Goal: Navigation & Orientation: Find specific page/section

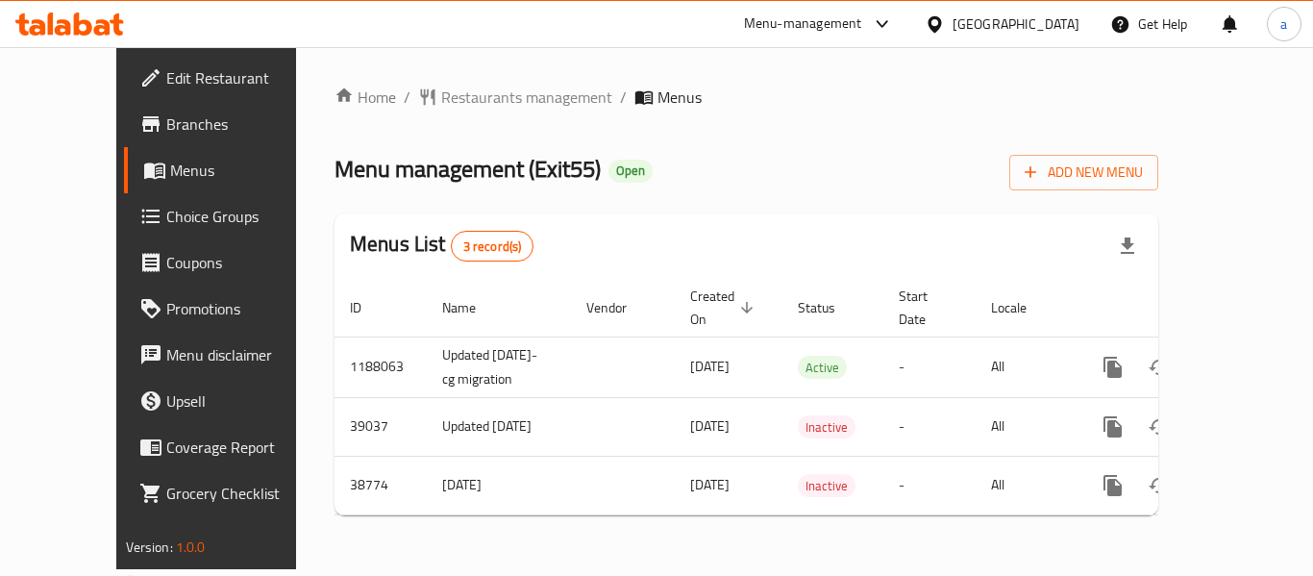
click at [1048, 12] on div "[GEOGRAPHIC_DATA]" at bounding box center [1002, 24] width 186 height 46
click at [945, 22] on icon at bounding box center [935, 24] width 20 height 20
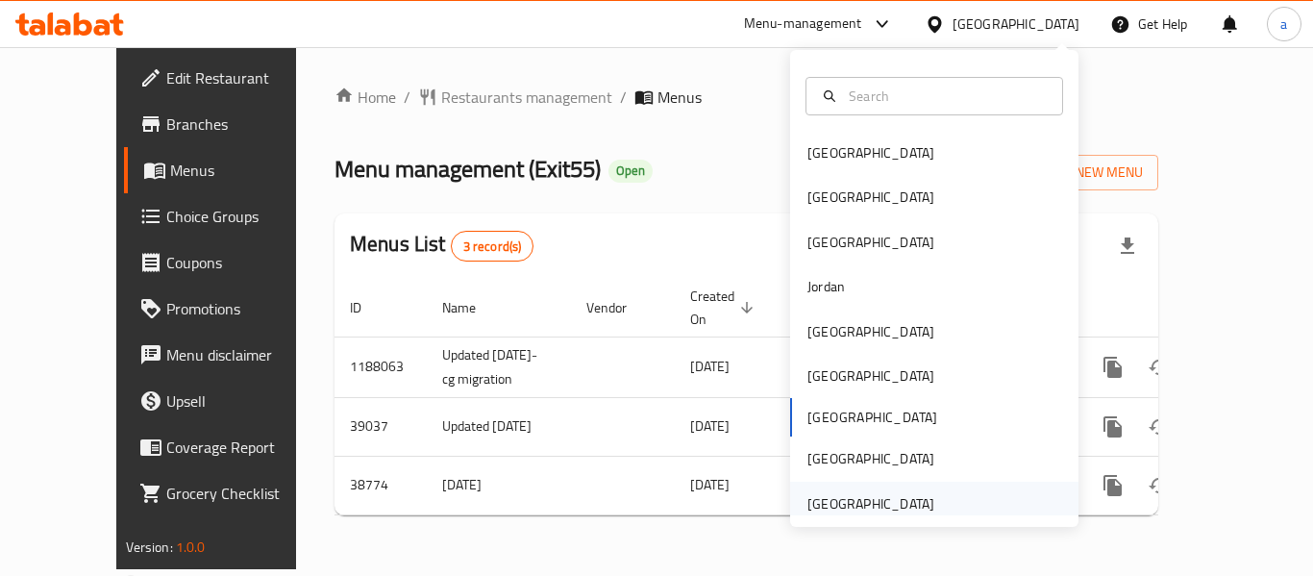
click at [852, 503] on div "[GEOGRAPHIC_DATA]" at bounding box center [870, 503] width 127 height 21
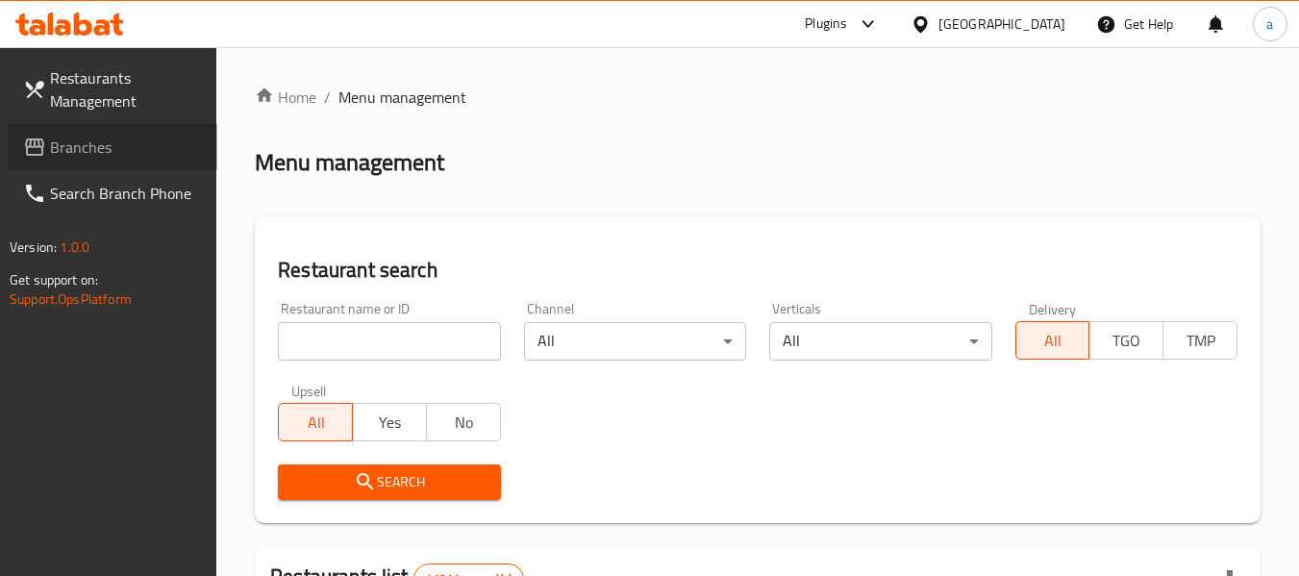
click at [91, 147] on span "Branches" at bounding box center [126, 147] width 152 height 23
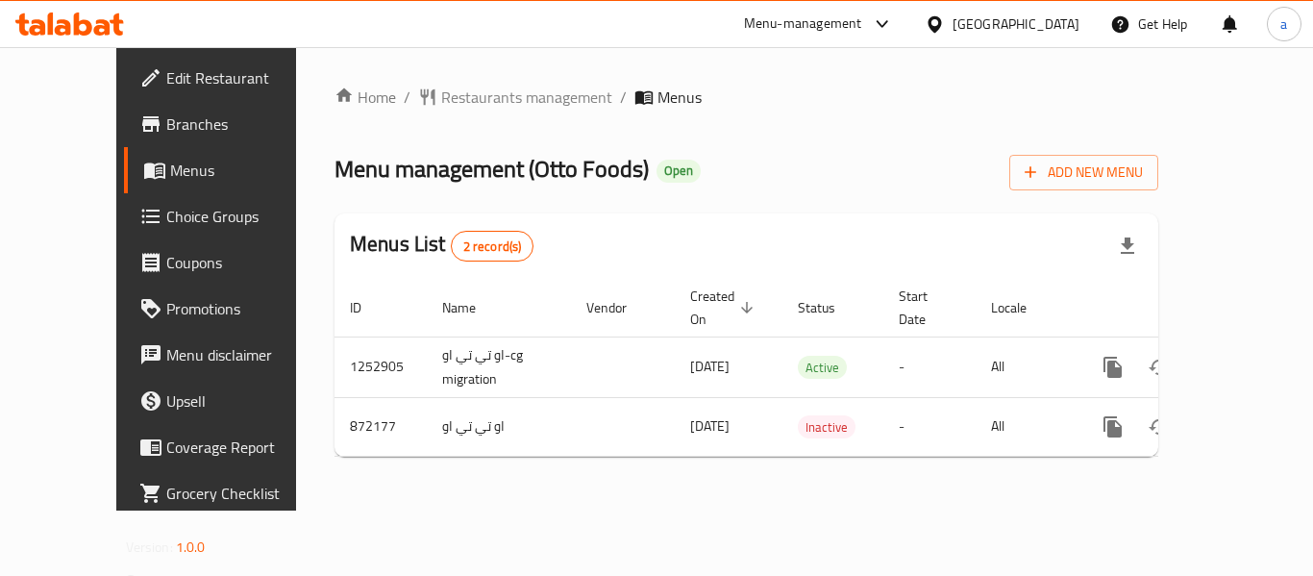
click at [973, 13] on div "[GEOGRAPHIC_DATA]" at bounding box center [1016, 23] width 127 height 21
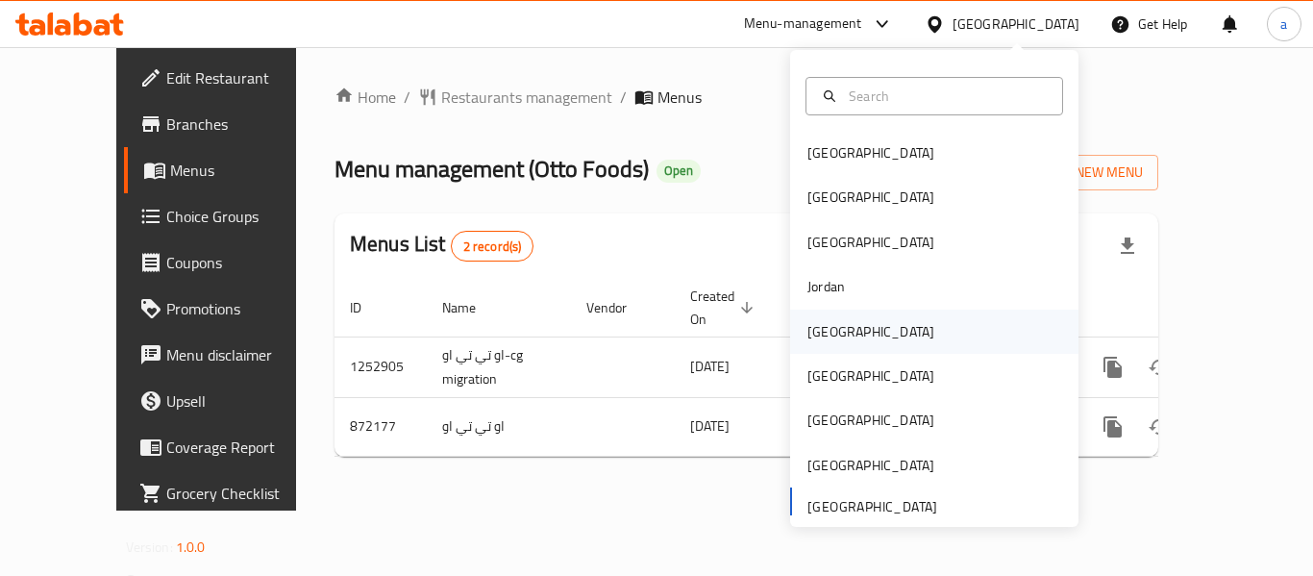
click at [833, 328] on div "[GEOGRAPHIC_DATA]" at bounding box center [871, 331] width 158 height 44
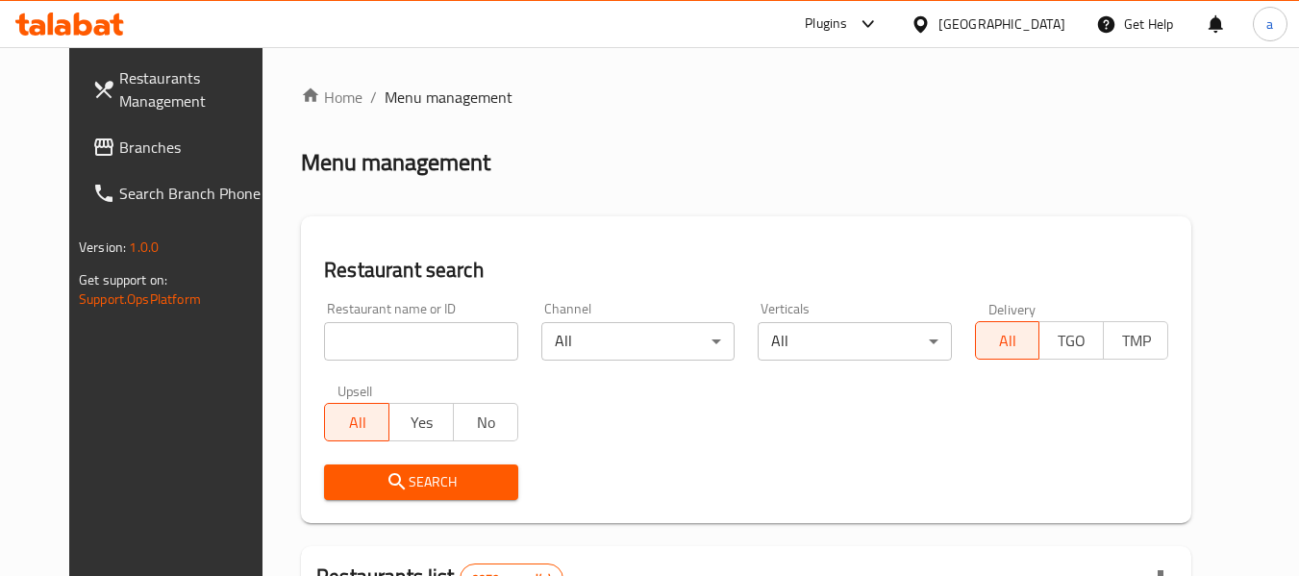
click at [119, 152] on span "Branches" at bounding box center [195, 147] width 152 height 23
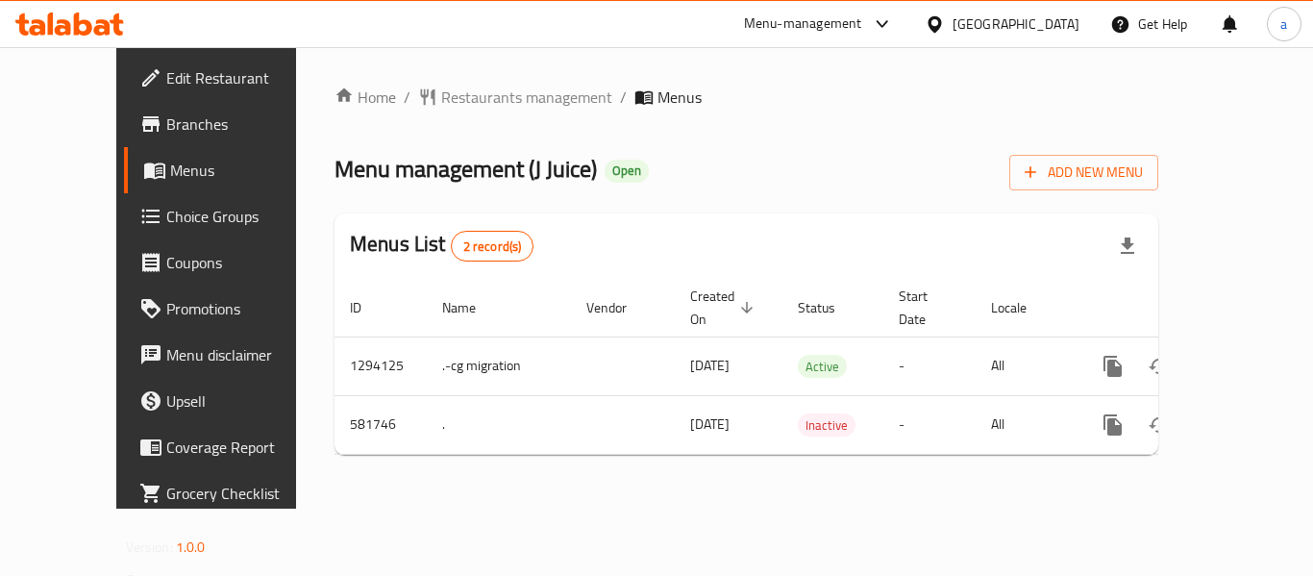
click at [1052, 28] on div "[GEOGRAPHIC_DATA]" at bounding box center [1016, 23] width 127 height 21
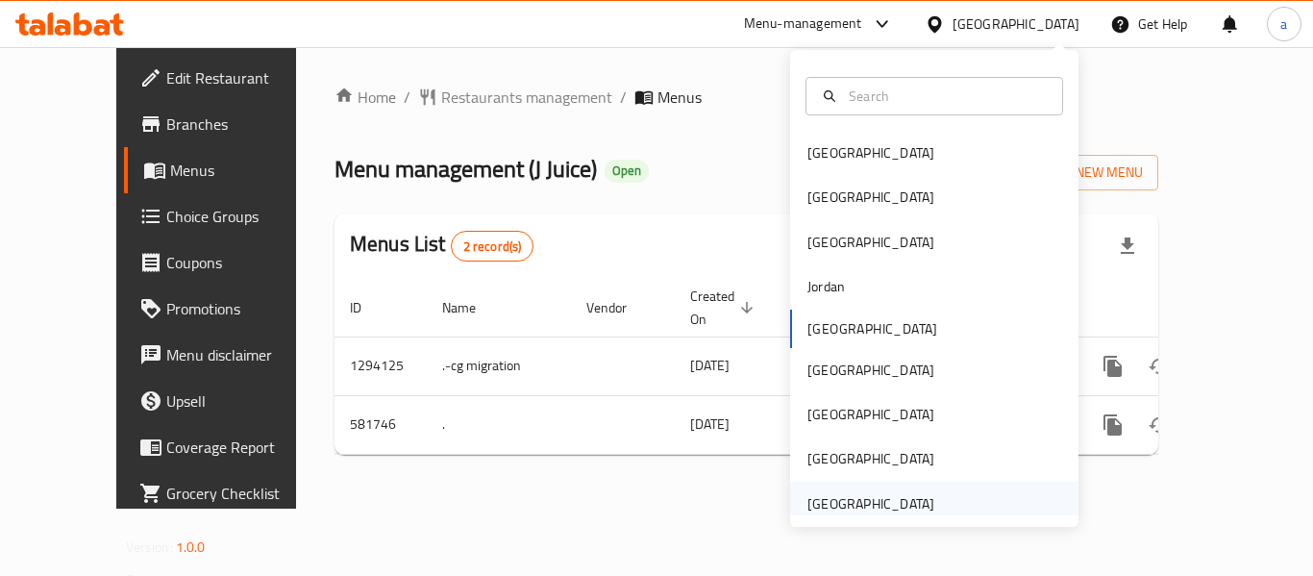
click at [854, 514] on div "United Arab Emirates" at bounding box center [870, 503] width 127 height 21
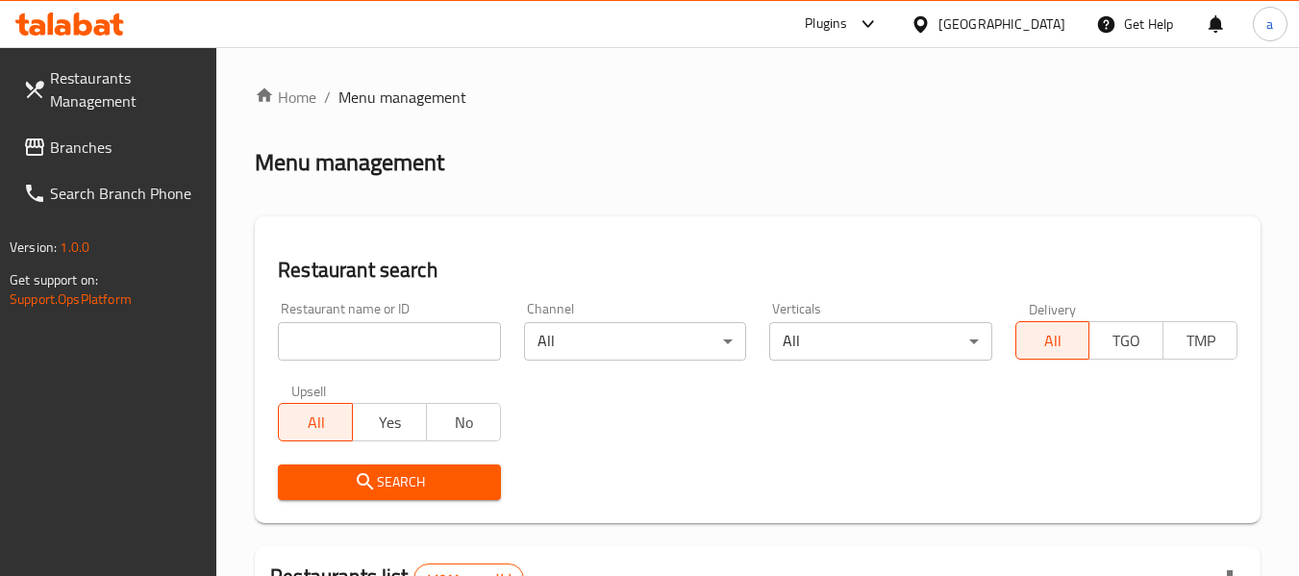
click at [100, 156] on span "Branches" at bounding box center [126, 147] width 152 height 23
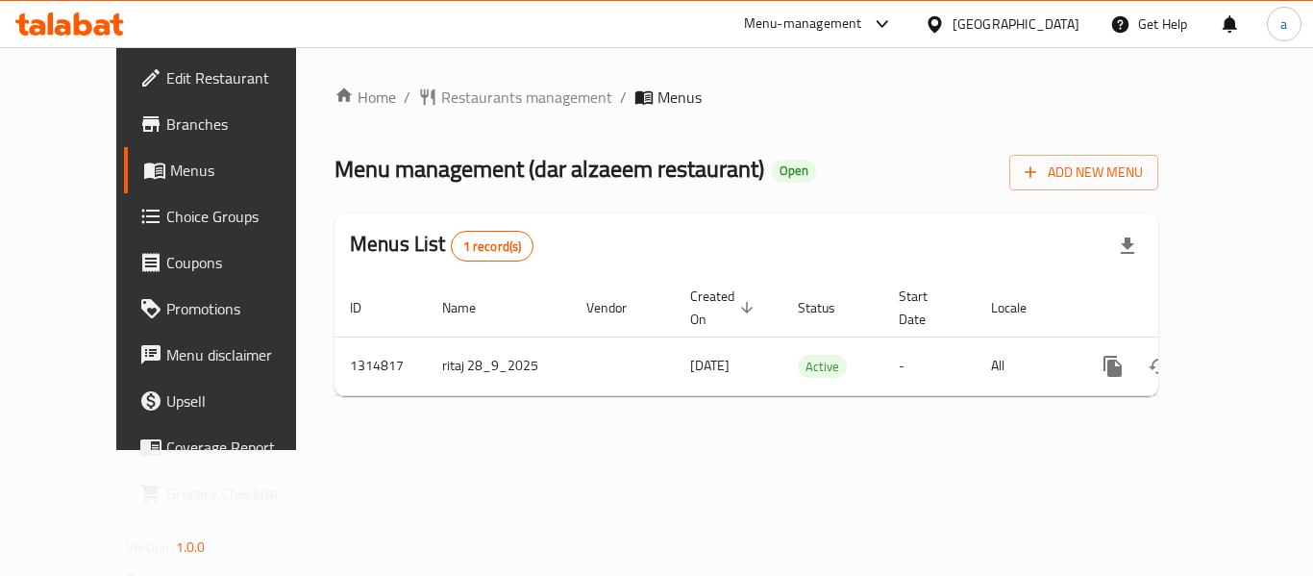
click at [1002, 27] on div "[GEOGRAPHIC_DATA]" at bounding box center [1016, 23] width 127 height 21
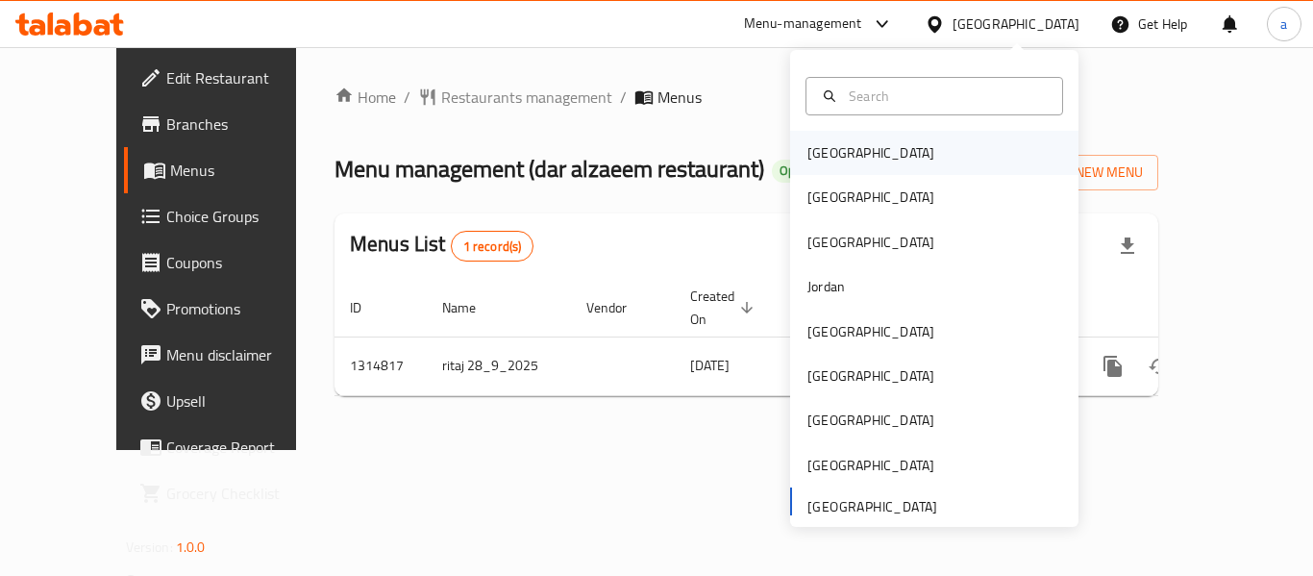
click at [860, 162] on div "[GEOGRAPHIC_DATA]" at bounding box center [934, 153] width 288 height 44
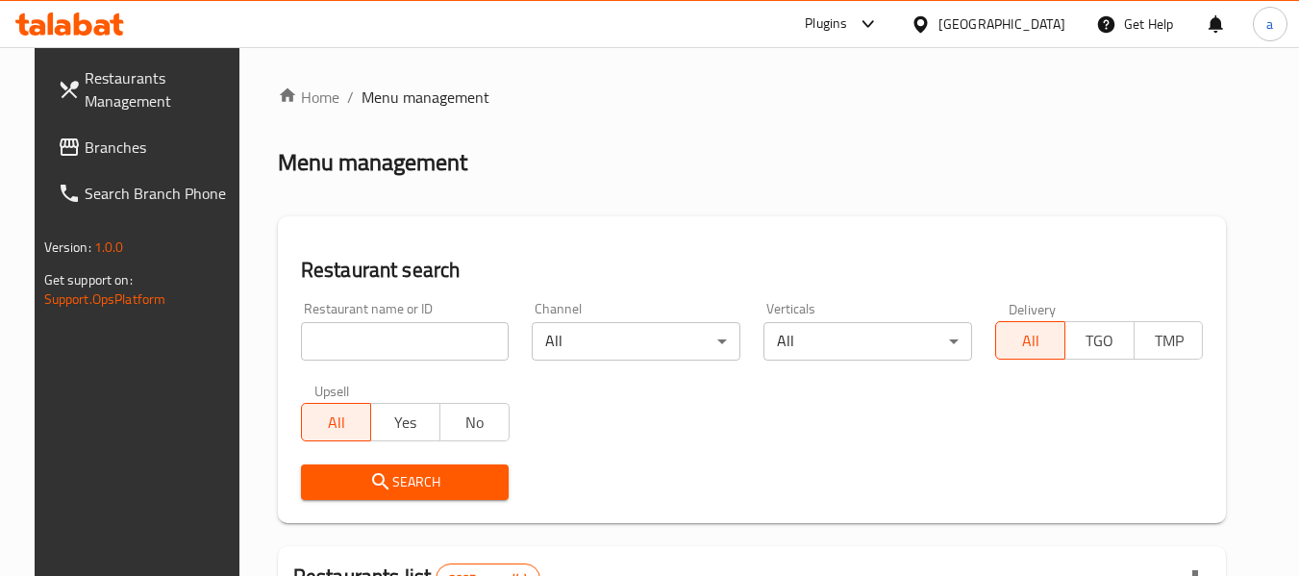
click at [85, 151] on span "Branches" at bounding box center [161, 147] width 152 height 23
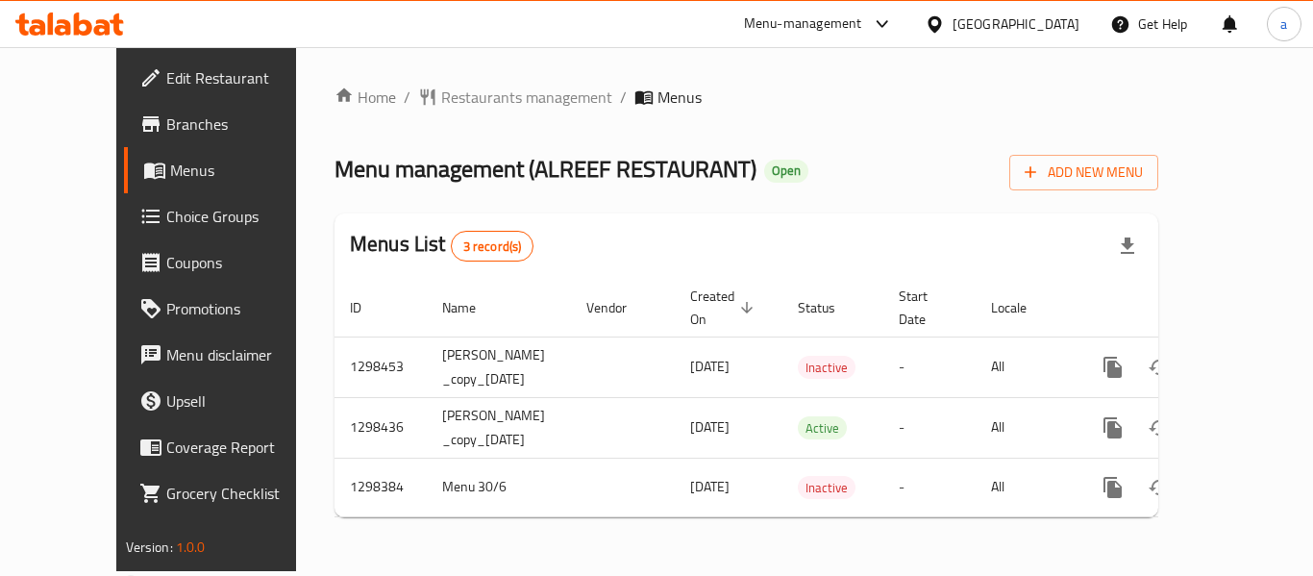
click at [953, 21] on div at bounding box center [939, 23] width 28 height 21
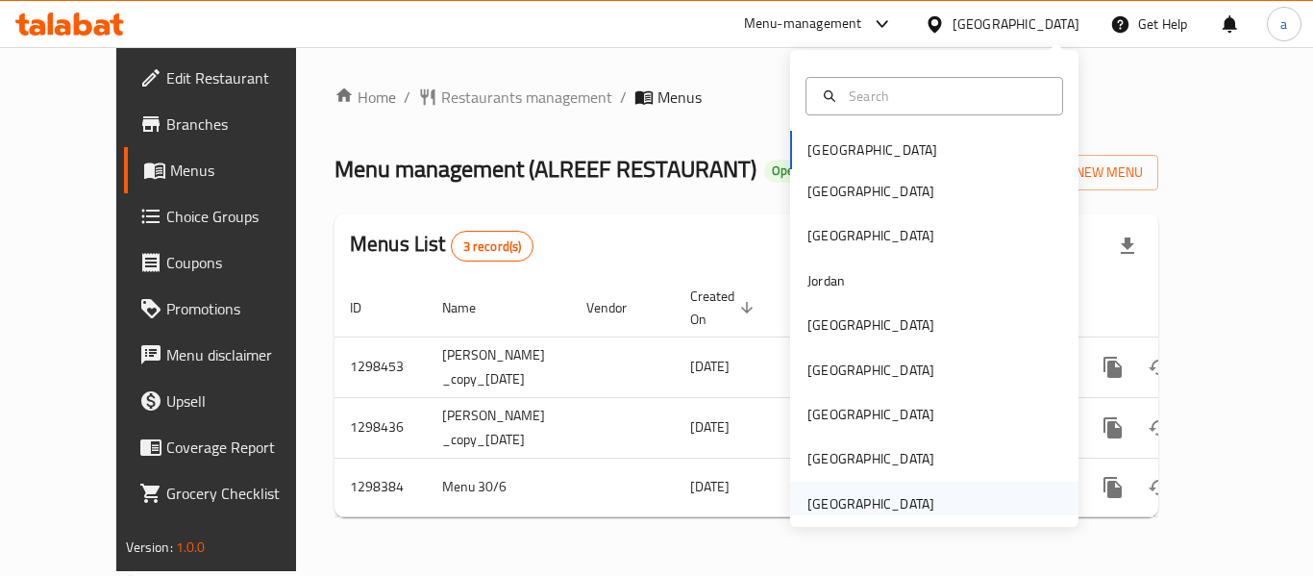
click at [860, 496] on div "[GEOGRAPHIC_DATA]" at bounding box center [870, 503] width 127 height 21
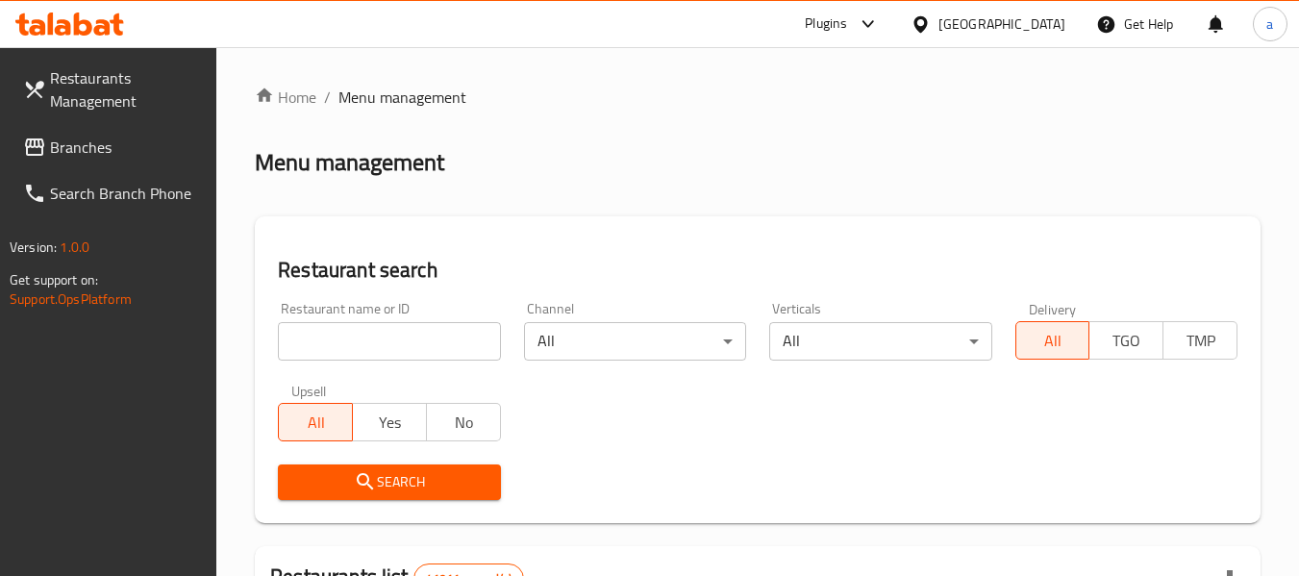
click at [103, 125] on link "Branches" at bounding box center [113, 147] width 210 height 46
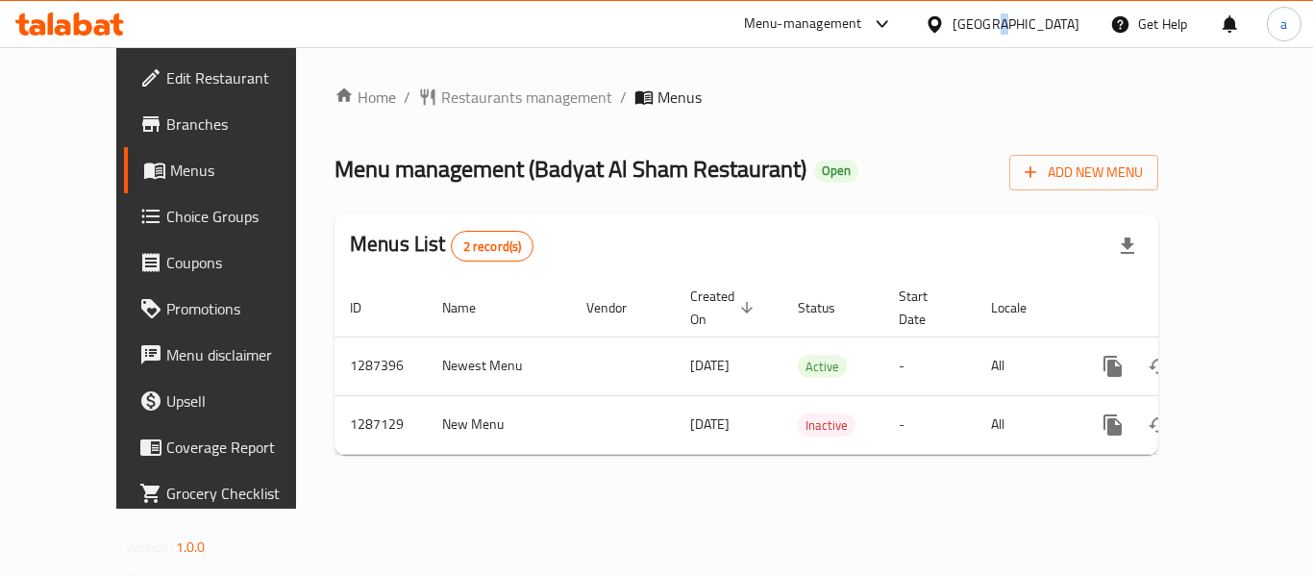
click at [995, 20] on div "[GEOGRAPHIC_DATA]" at bounding box center [1016, 23] width 127 height 21
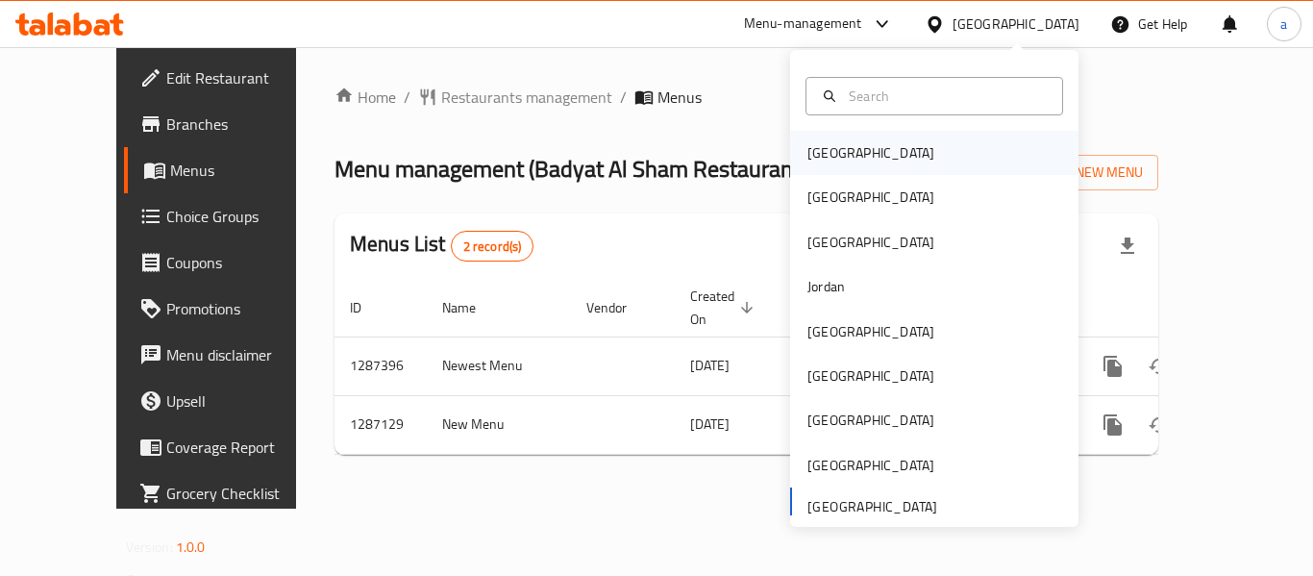
click at [853, 147] on div "[GEOGRAPHIC_DATA]" at bounding box center [871, 153] width 158 height 44
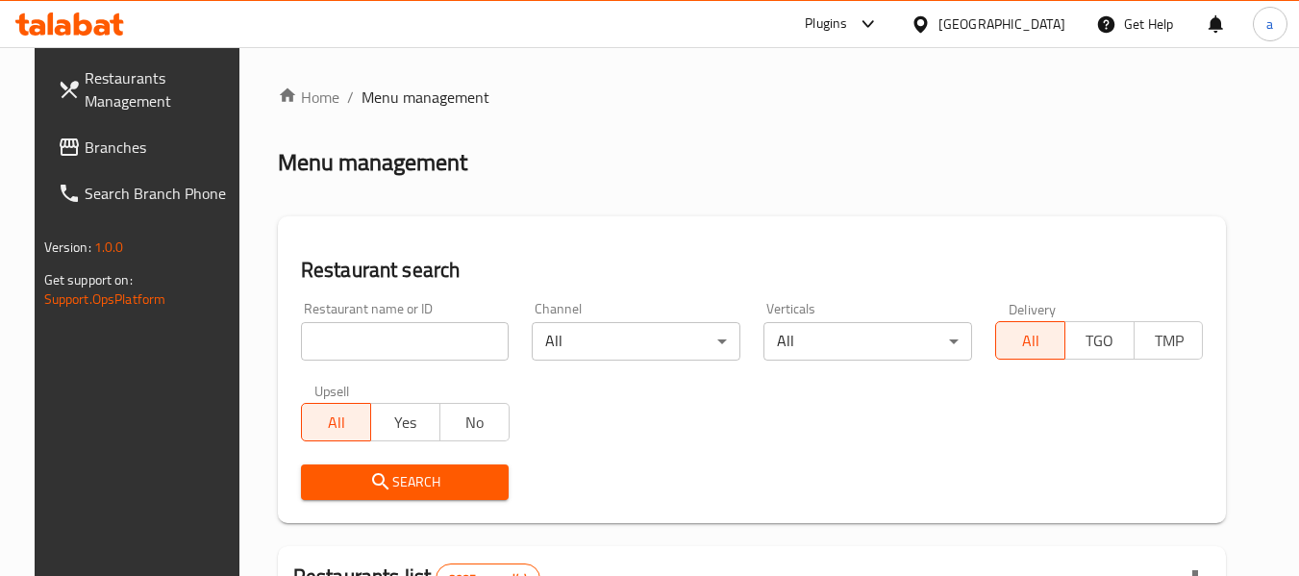
click at [85, 154] on span "Branches" at bounding box center [161, 147] width 152 height 23
